Goal: Information Seeking & Learning: Learn about a topic

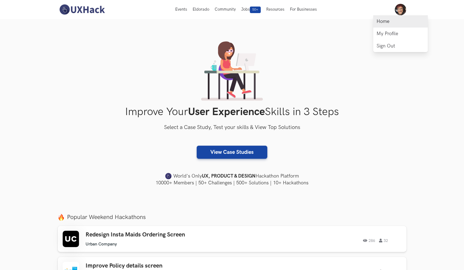
click at [394, 24] on link "Home" at bounding box center [401, 21] width 55 height 12
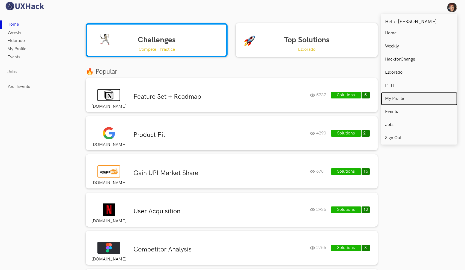
click at [407, 95] on link "My Profile" at bounding box center [419, 98] width 76 height 13
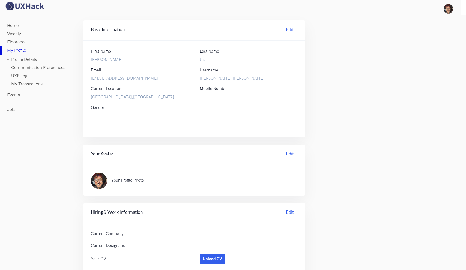
scroll to position [118, 0]
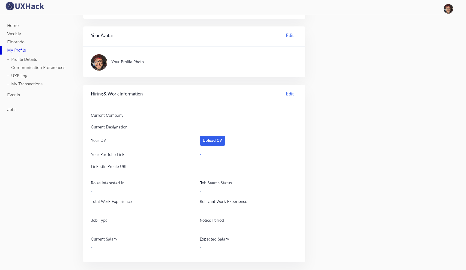
click at [16, 28] on link "Home" at bounding box center [12, 26] width 11 height 8
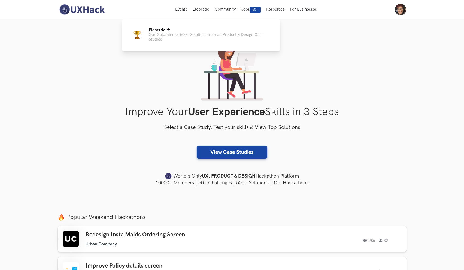
click at [188, 34] on p "Our Goldmine of 500+ Solutions from all Product & Design Case Studies" at bounding box center [210, 36] width 123 height 9
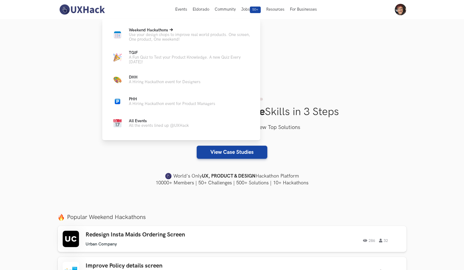
click at [163, 38] on p "Use your design chops to improve real world products. One screen, One product, …" at bounding box center [190, 36] width 123 height 9
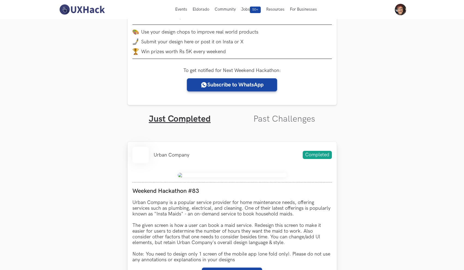
scroll to position [85, 0]
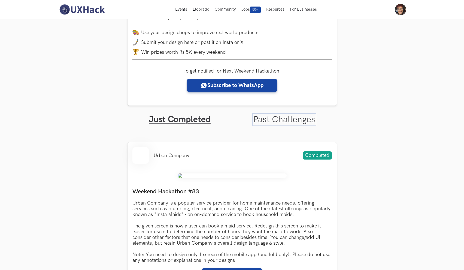
click at [281, 122] on link "Past Challenges" at bounding box center [285, 119] width 62 height 11
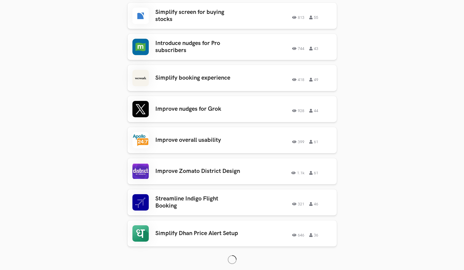
scroll to position [906, 0]
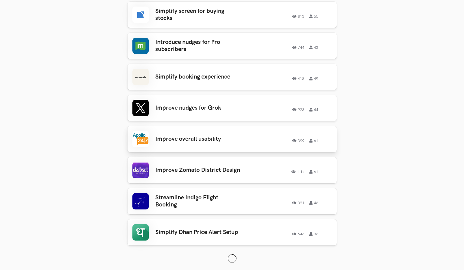
click at [207, 139] on div "Improve overall usability 399 61 399 61" at bounding box center [233, 139] width 200 height 16
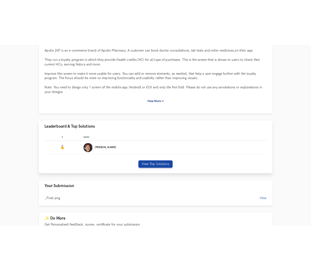
scroll to position [83, 0]
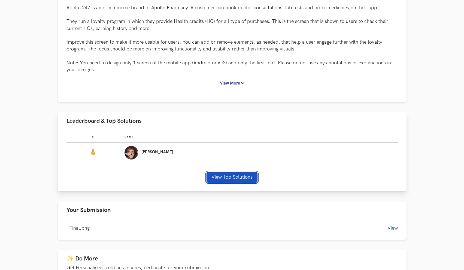
click at [234, 177] on button "View Top Solutions" at bounding box center [232, 177] width 51 height 11
